Goal: Task Accomplishment & Management: Manage account settings

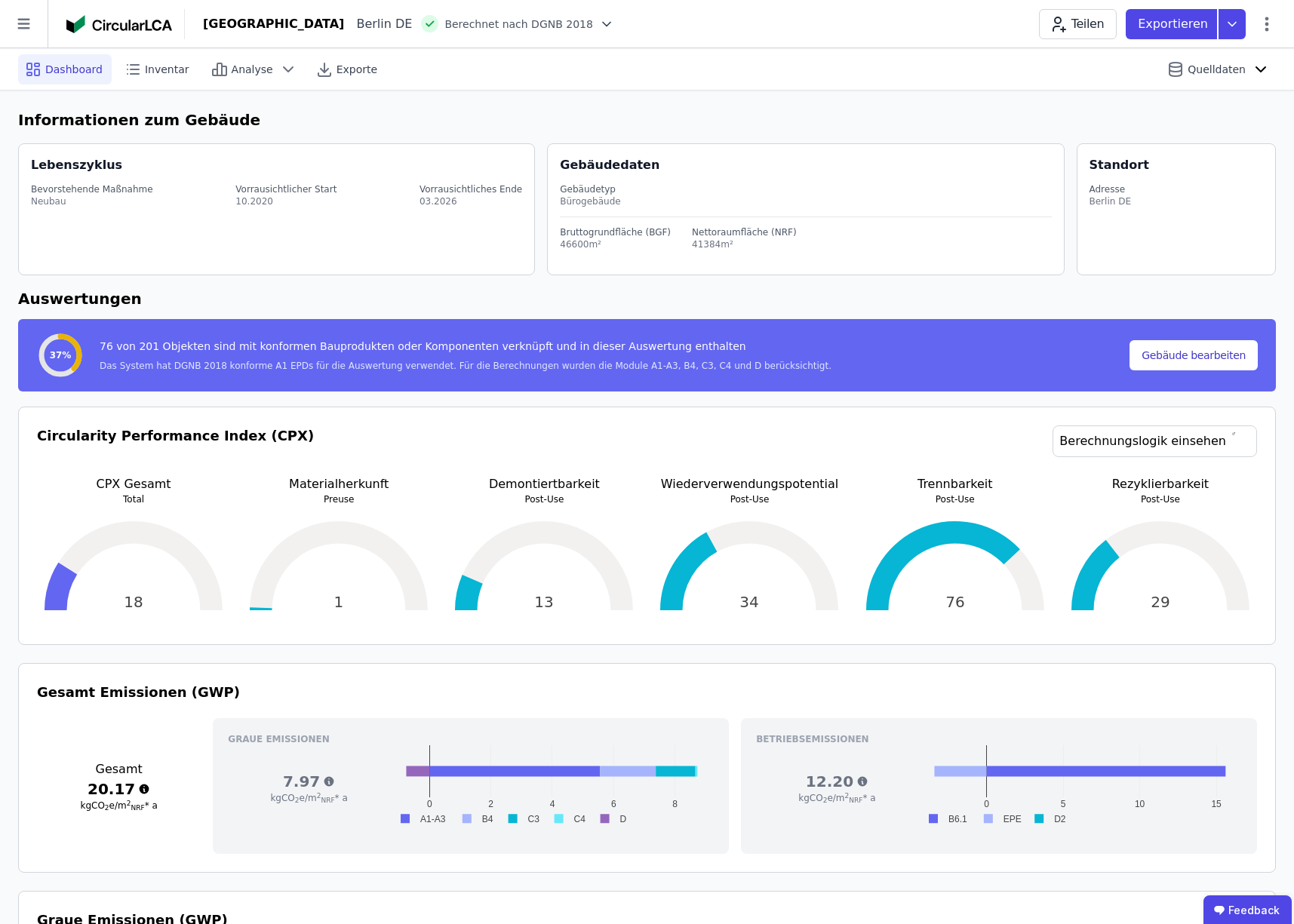
scroll to position [992, 0]
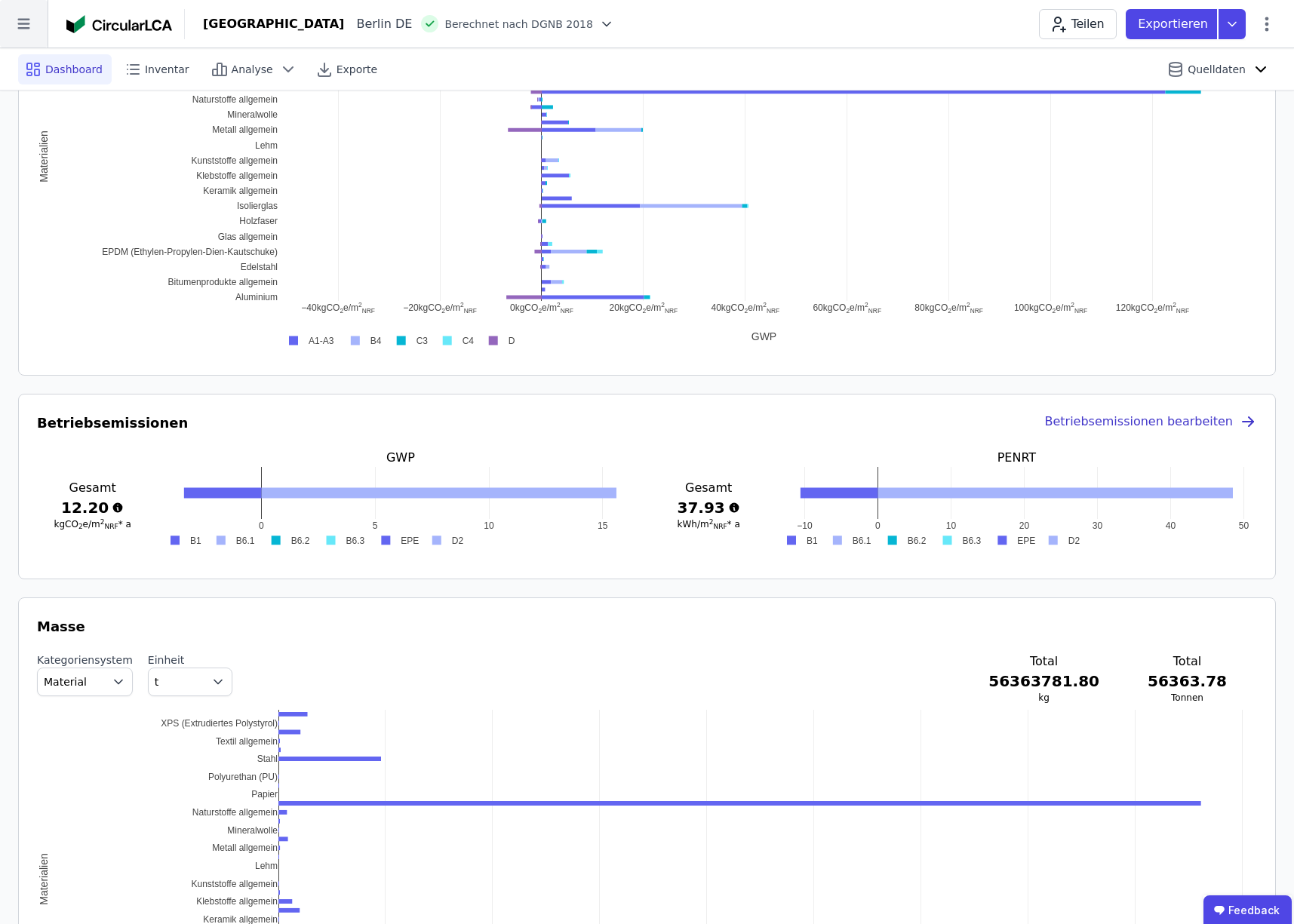
click at [30, 25] on icon at bounding box center [24, 24] width 47 height 47
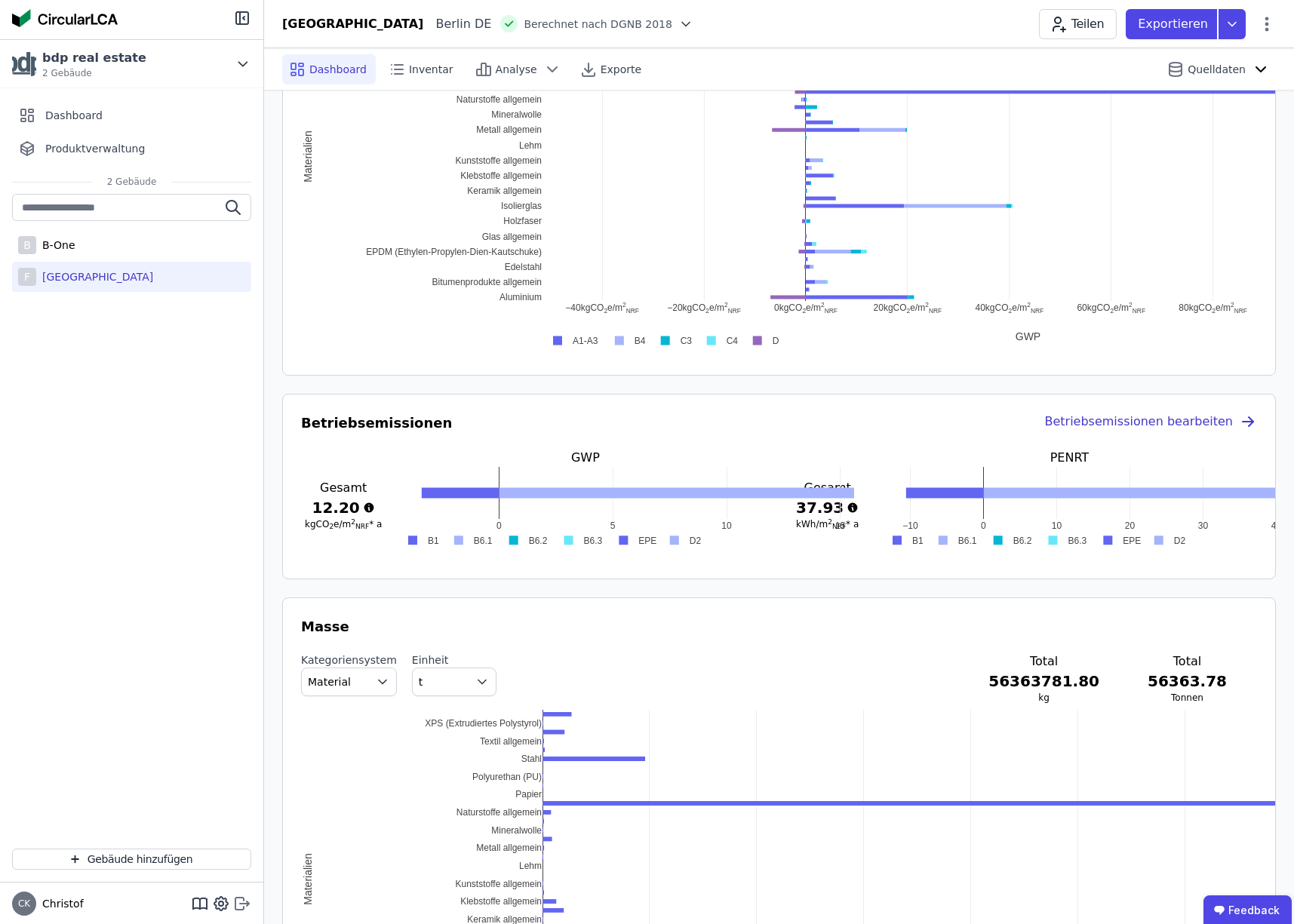
click at [242, 901] on icon at bounding box center [242, 904] width 18 height 18
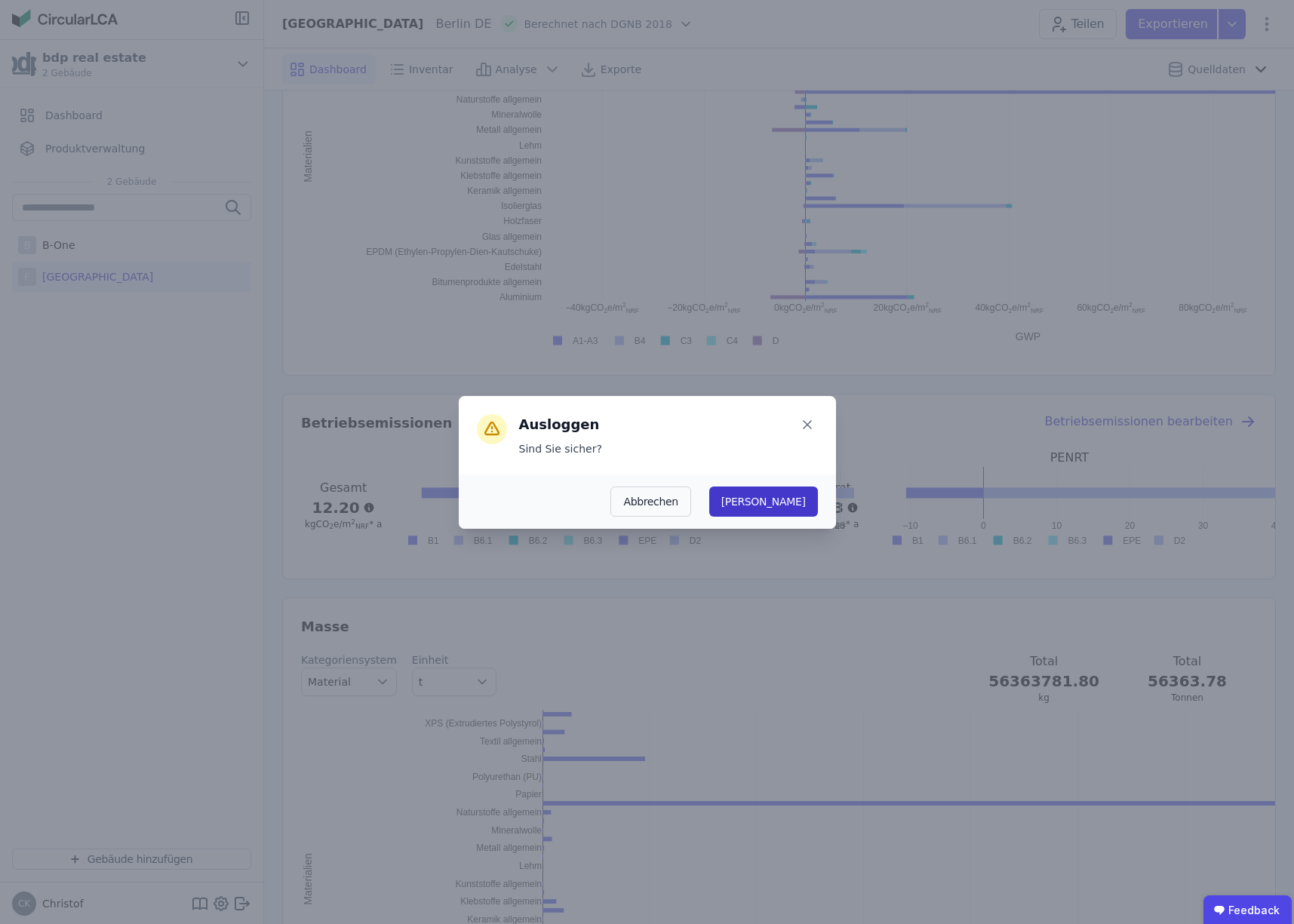
click at [805, 504] on button "Ja" at bounding box center [764, 502] width 109 height 30
